Goal: Information Seeking & Learning: Learn about a topic

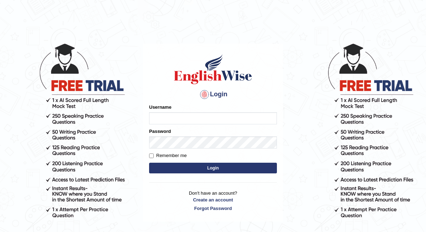
click at [169, 115] on input "Username" at bounding box center [213, 118] width 128 height 12
type input "Daaas"
click at [151, 154] on input "Remember me" at bounding box center [151, 155] width 5 height 5
checkbox input "true"
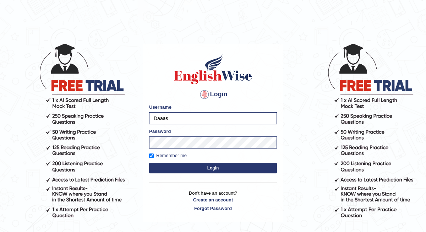
click at [192, 167] on button "Login" at bounding box center [213, 168] width 128 height 11
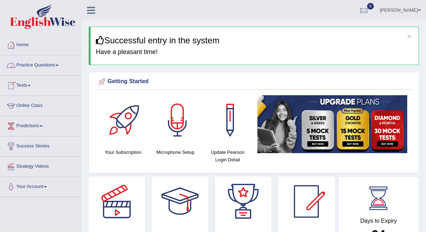
click at [45, 66] on link "Practice Questions" at bounding box center [40, 64] width 81 height 18
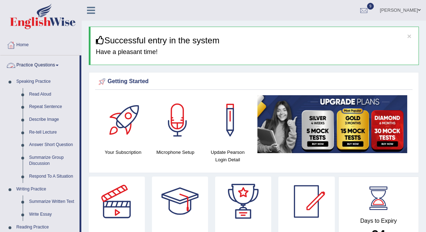
click at [51, 66] on link "Practice Questions" at bounding box center [39, 64] width 79 height 18
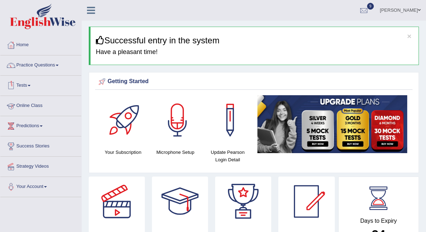
click at [26, 87] on link "Tests" at bounding box center [40, 85] width 81 height 18
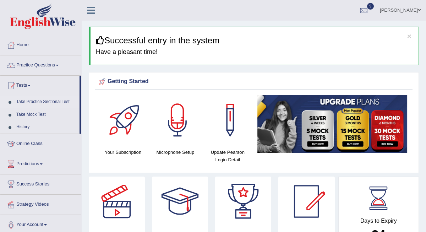
click at [42, 102] on link "Take Practice Sectional Test" at bounding box center [46, 102] width 66 height 13
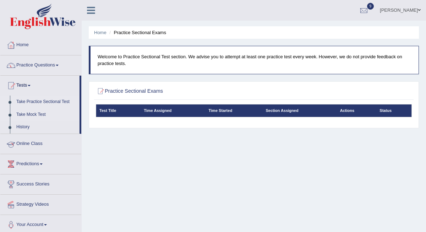
click at [33, 114] on link "Take Mock Test" at bounding box center [46, 114] width 66 height 13
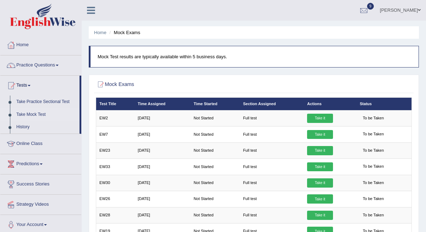
click at [37, 142] on link "Online Class" at bounding box center [40, 143] width 81 height 18
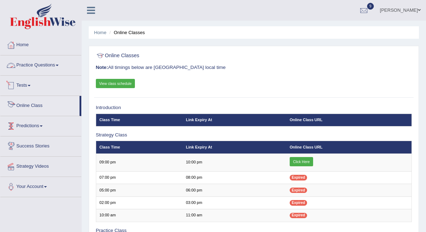
click at [39, 64] on link "Practice Questions" at bounding box center [40, 64] width 81 height 18
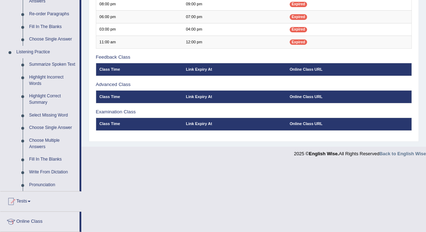
scroll to position [262, 0]
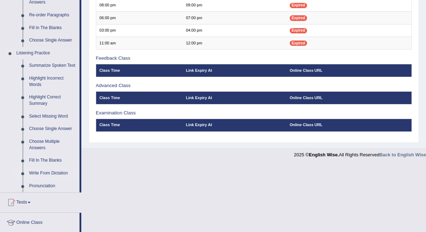
click at [42, 171] on link "Write From Dictation" at bounding box center [53, 173] width 54 height 13
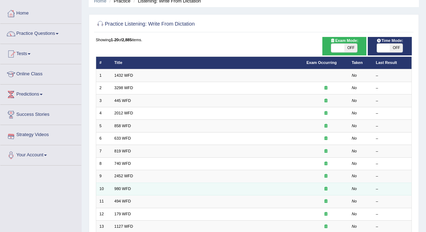
scroll to position [31, 0]
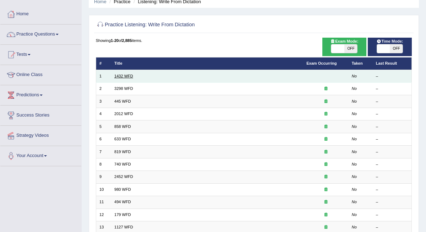
click at [126, 75] on link "1432 WFD" at bounding box center [123, 76] width 19 height 4
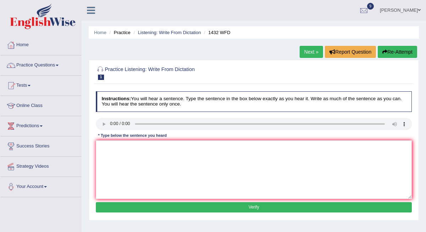
click at [311, 52] on link "Next »" at bounding box center [311, 52] width 23 height 12
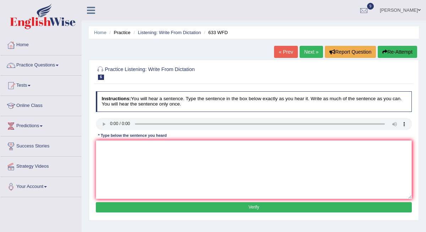
click at [311, 52] on link "Next »" at bounding box center [311, 52] width 23 height 12
click at [281, 52] on link "« Prev" at bounding box center [285, 52] width 23 height 12
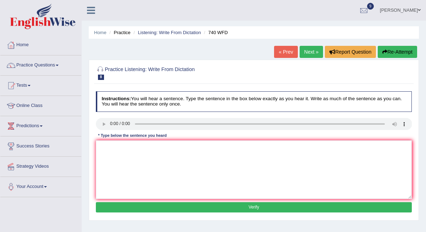
click at [281, 52] on link "« Prev" at bounding box center [285, 52] width 23 height 12
